Goal: Task Accomplishment & Management: Complete application form

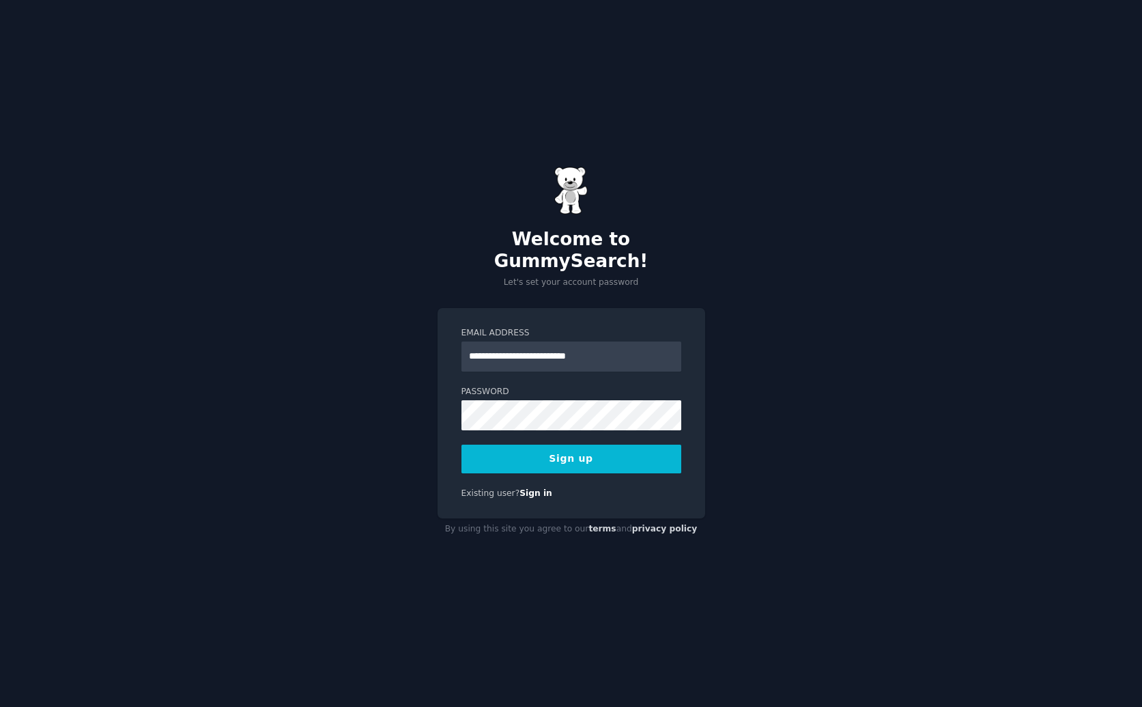
type input "**********"
click at [0, 706] on com-1password-button at bounding box center [0, 707] width 0 height 0
click at [570, 447] on button "Sign up" at bounding box center [572, 458] width 220 height 29
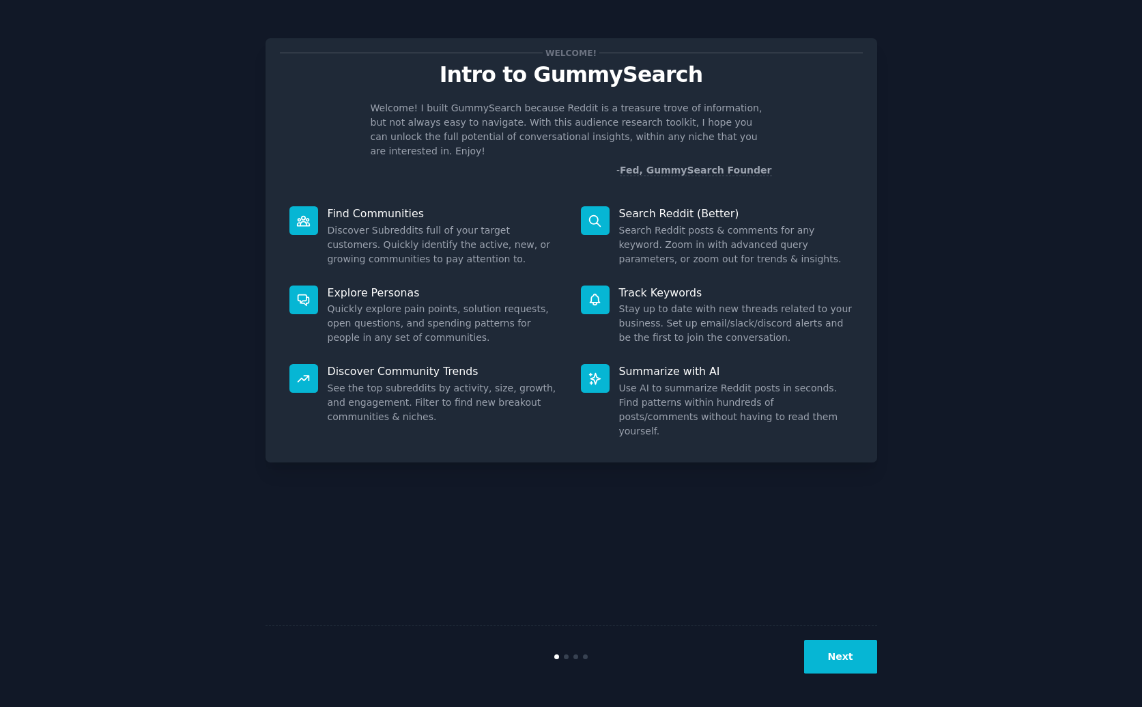
click at [835, 655] on button "Next" at bounding box center [840, 656] width 73 height 33
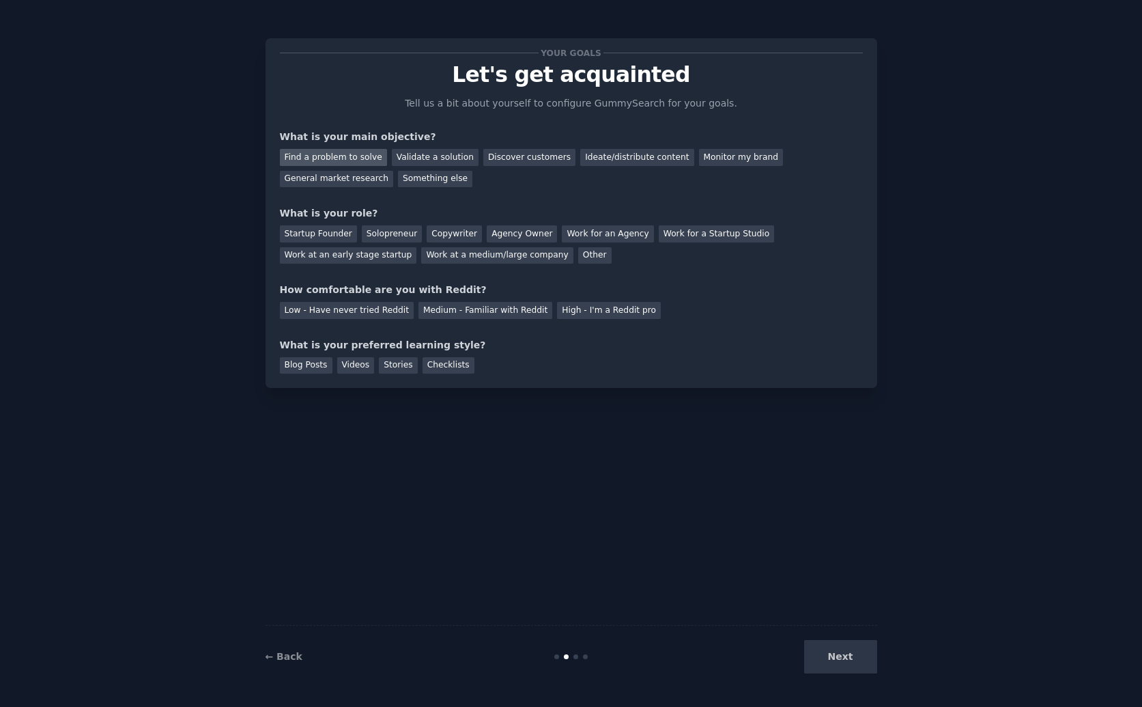
click at [368, 163] on div "Find a problem to solve" at bounding box center [333, 157] width 107 height 17
click at [363, 182] on div "General market research" at bounding box center [337, 179] width 114 height 17
click at [344, 165] on div "Find a problem to solve" at bounding box center [333, 157] width 107 height 17
click at [339, 235] on div "Startup Founder" at bounding box center [318, 233] width 77 height 17
click at [427, 229] on div "Copywriter" at bounding box center [454, 233] width 55 height 17
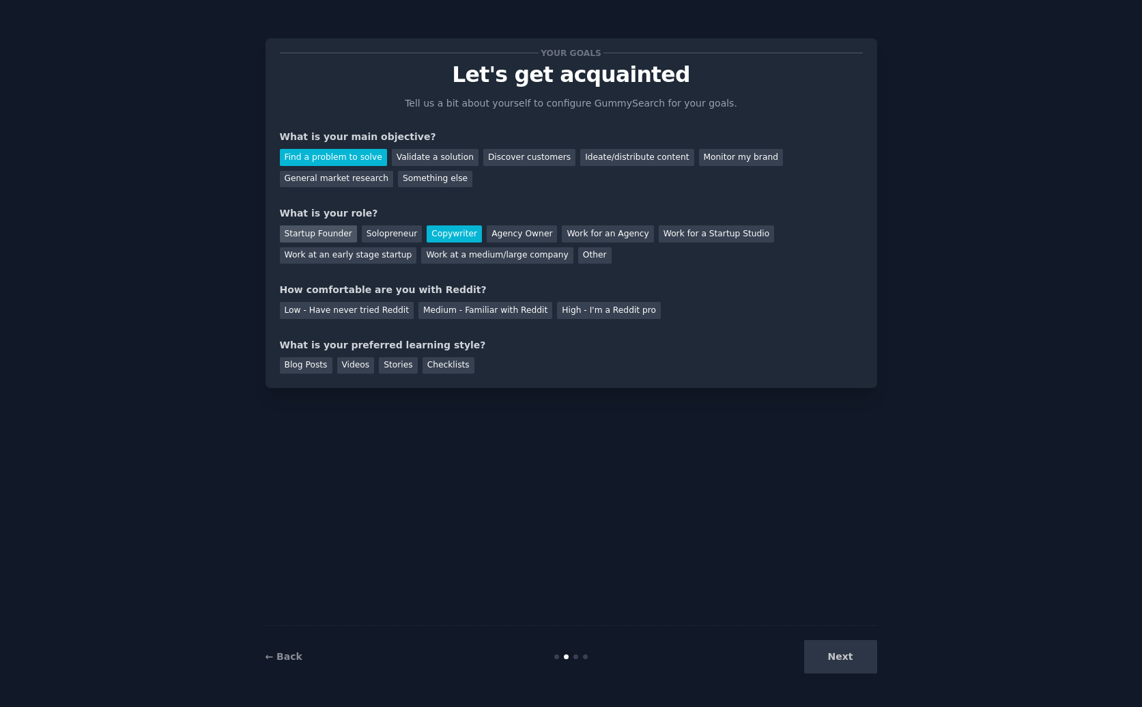
click at [336, 231] on div "Startup Founder" at bounding box center [318, 233] width 77 height 17
click at [453, 309] on div "Medium - Familiar with Reddit" at bounding box center [485, 310] width 134 height 17
click at [294, 363] on div "Blog Posts" at bounding box center [306, 365] width 53 height 17
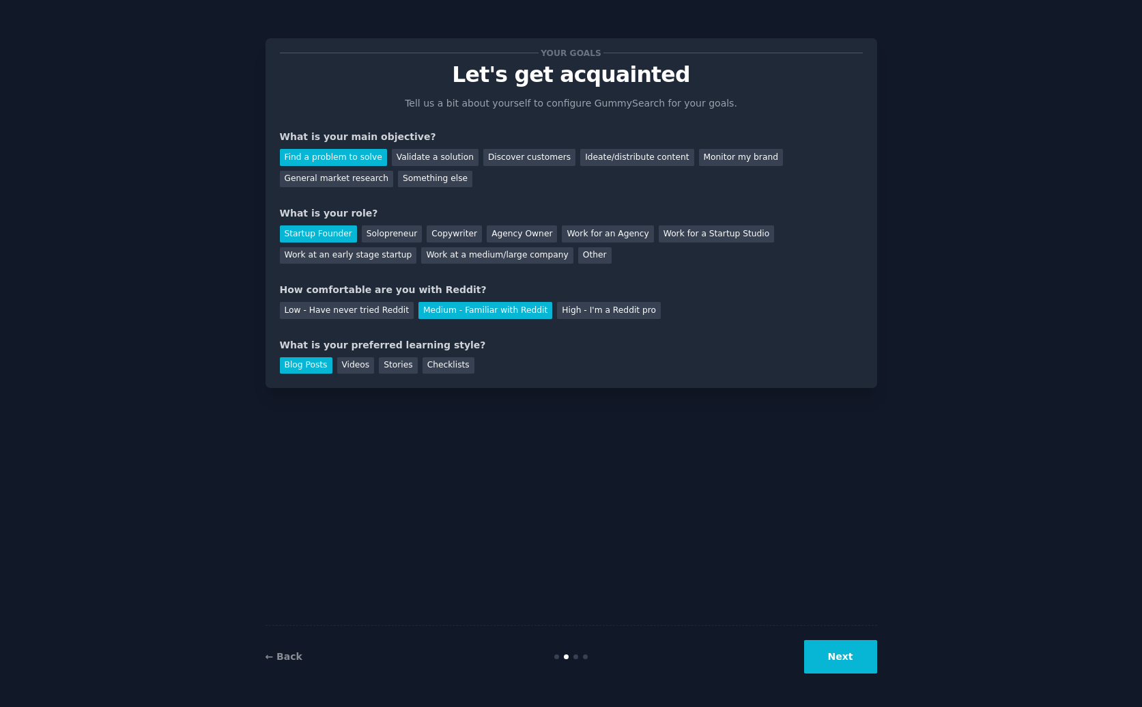
click at [909, 687] on div "Your goals Let's get acquainted Tell us a bit about yourself to configure Gummy…" at bounding box center [571, 353] width 1104 height 668
click at [853, 664] on button "Next" at bounding box center [840, 656] width 73 height 33
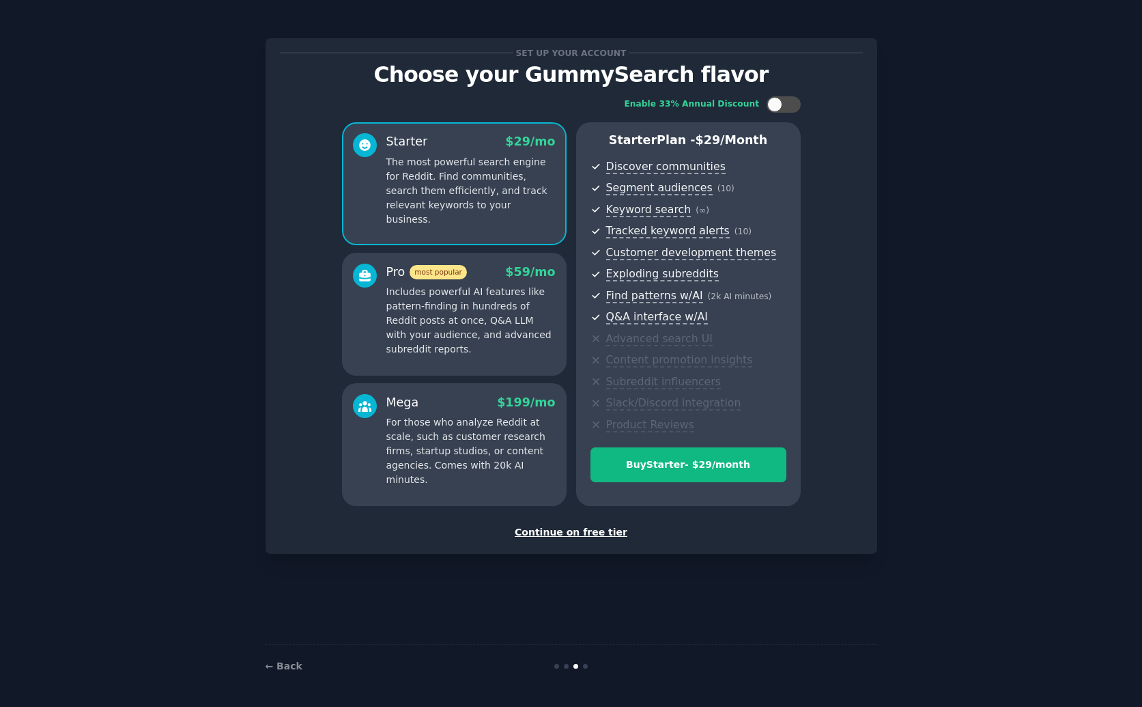
click at [592, 526] on div "Continue on free tier" at bounding box center [571, 532] width 583 height 14
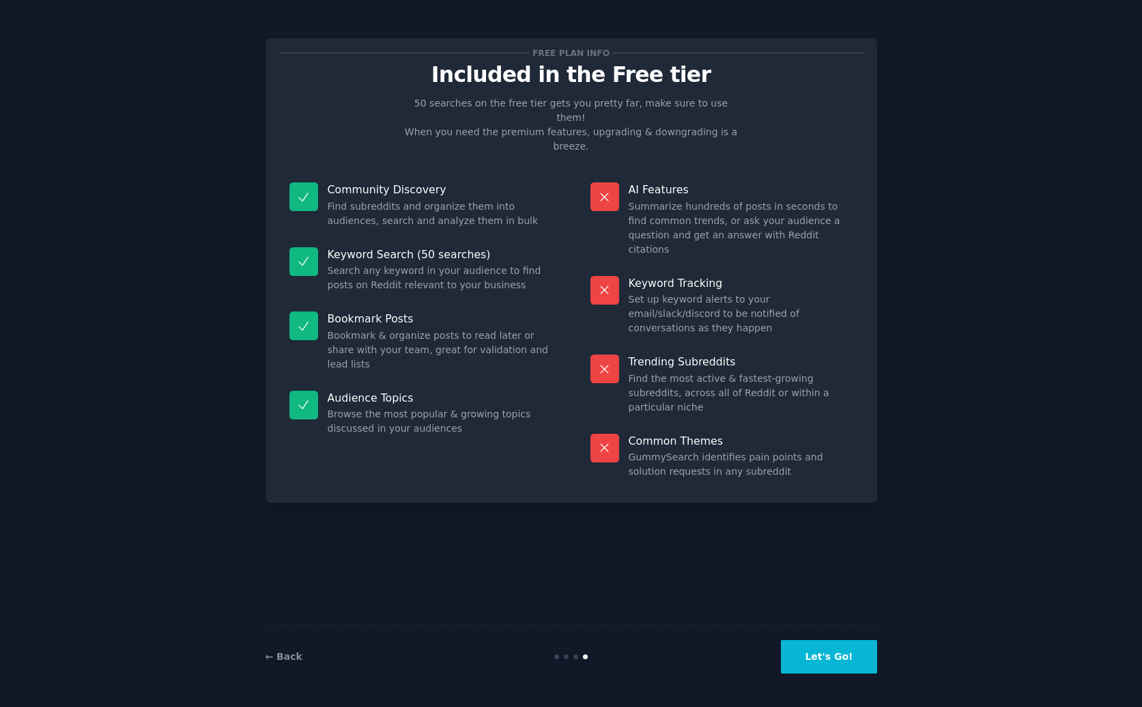
click at [826, 657] on button "Let's Go!" at bounding box center [829, 656] width 96 height 33
